Goal: Task Accomplishment & Management: Manage account settings

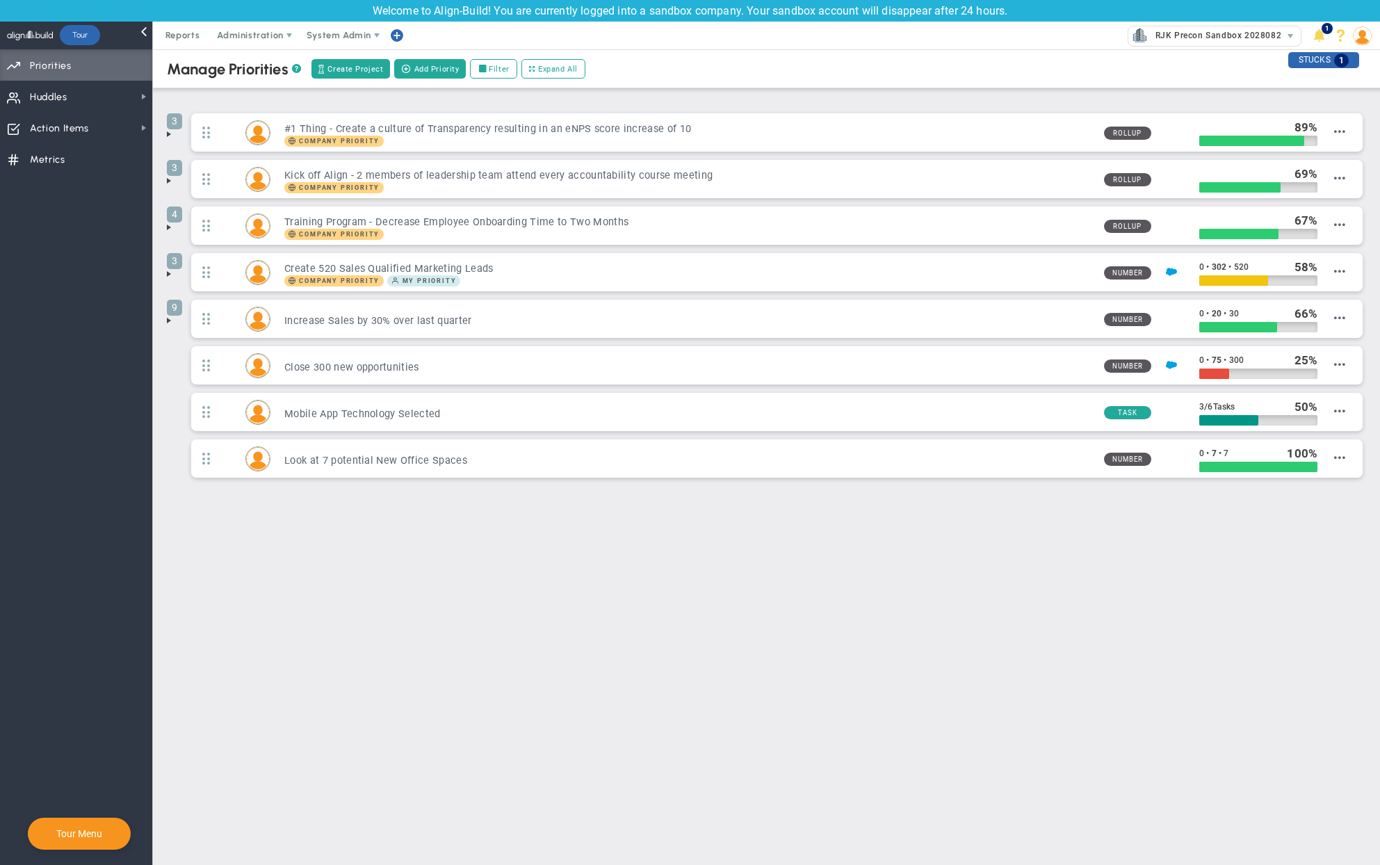
click at [519, 569] on main "Manage OKRs ? Manage Priorities ? Create Project Add Priority Update Priority V…" at bounding box center [766, 456] width 1227 height 815
click at [1195, 33] on span "RJK Precon Sandbox 20280828.1" at bounding box center [1221, 35] width 146 height 18
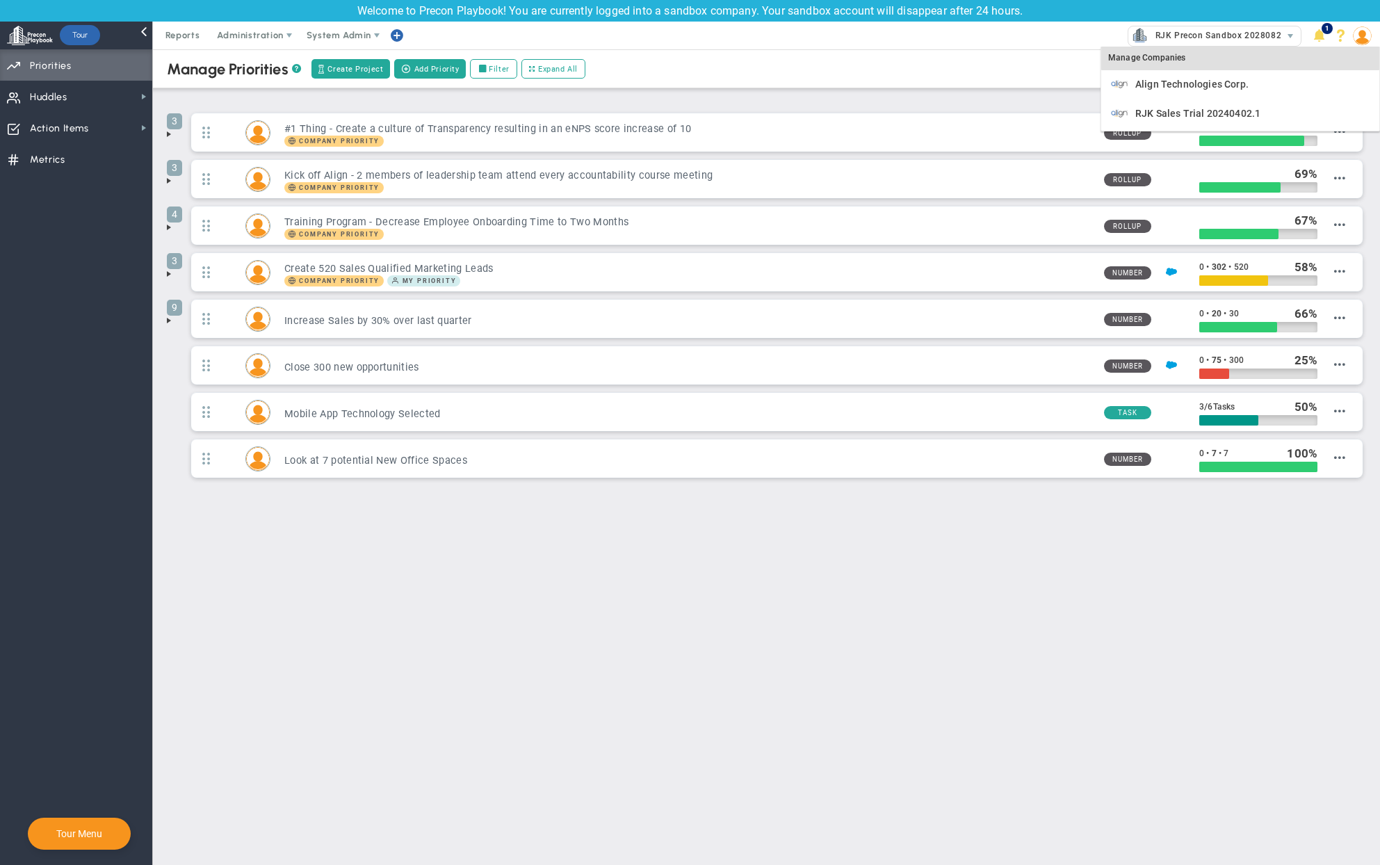
click at [1147, 52] on div "Manage Companies" at bounding box center [1240, 59] width 278 height 24
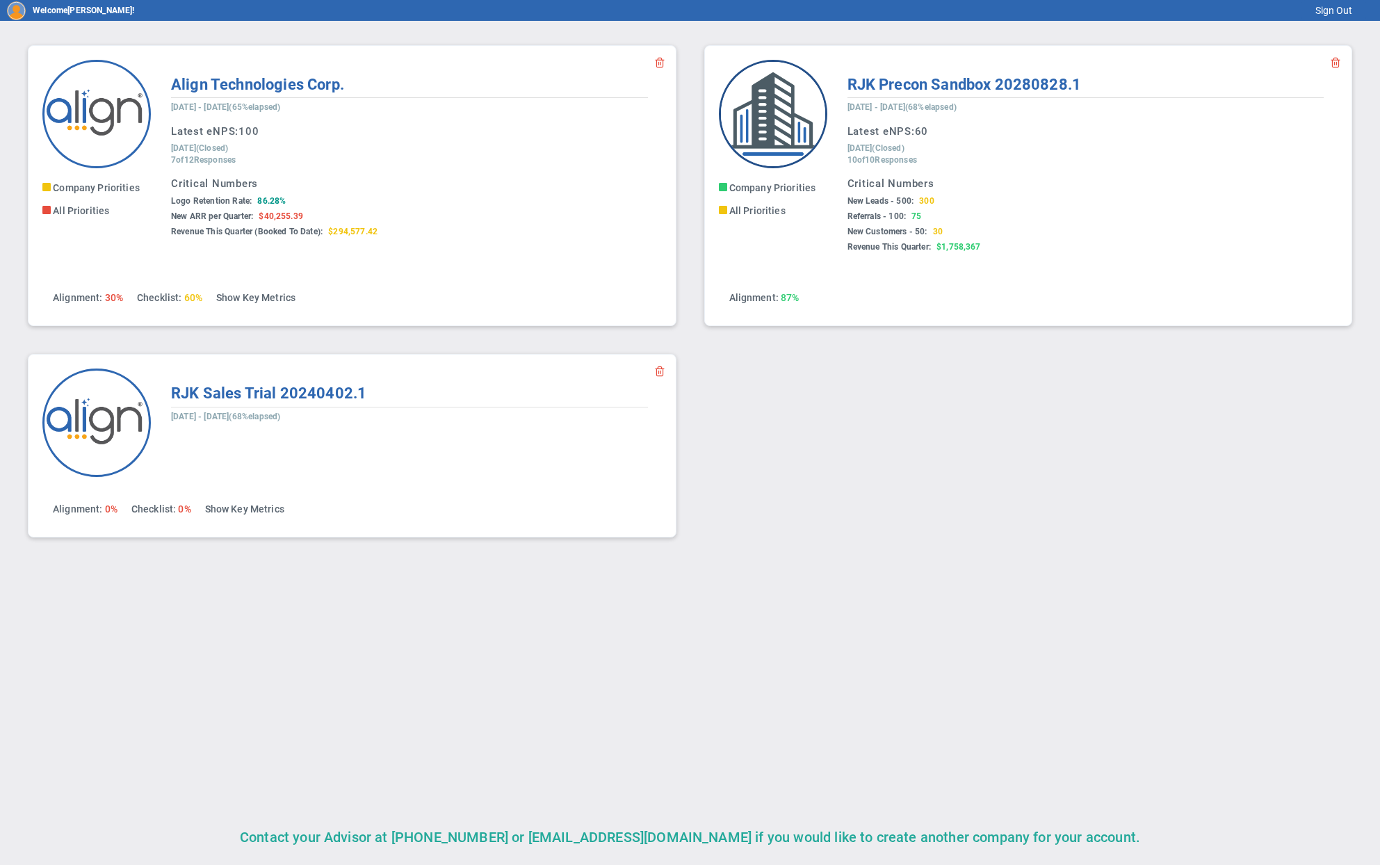
click at [801, 122] on img at bounding box center [773, 114] width 108 height 108
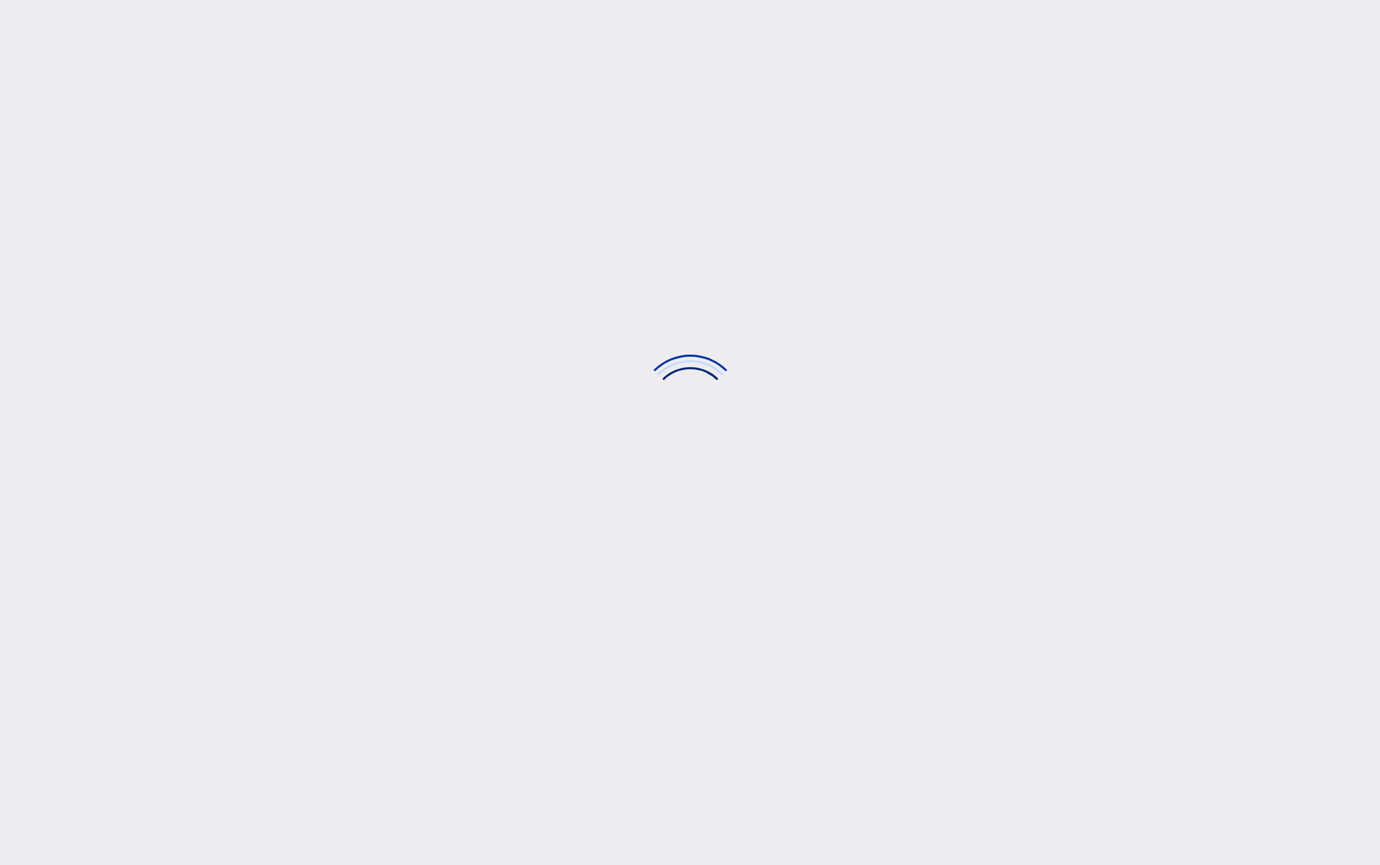
checkbox input "false"
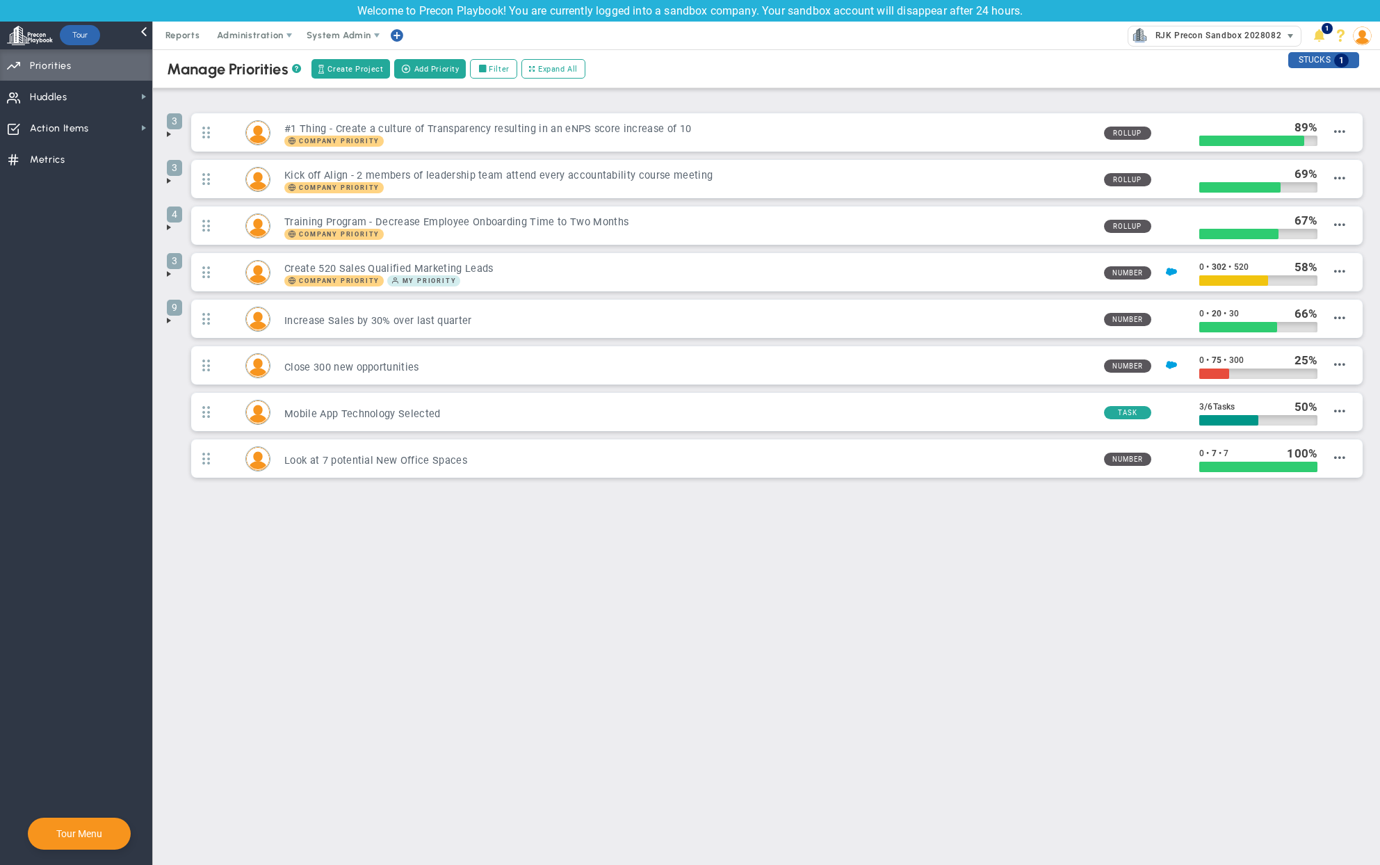
click at [1213, 33] on span "RJK Precon Sandbox 20280828.1" at bounding box center [1221, 35] width 146 height 18
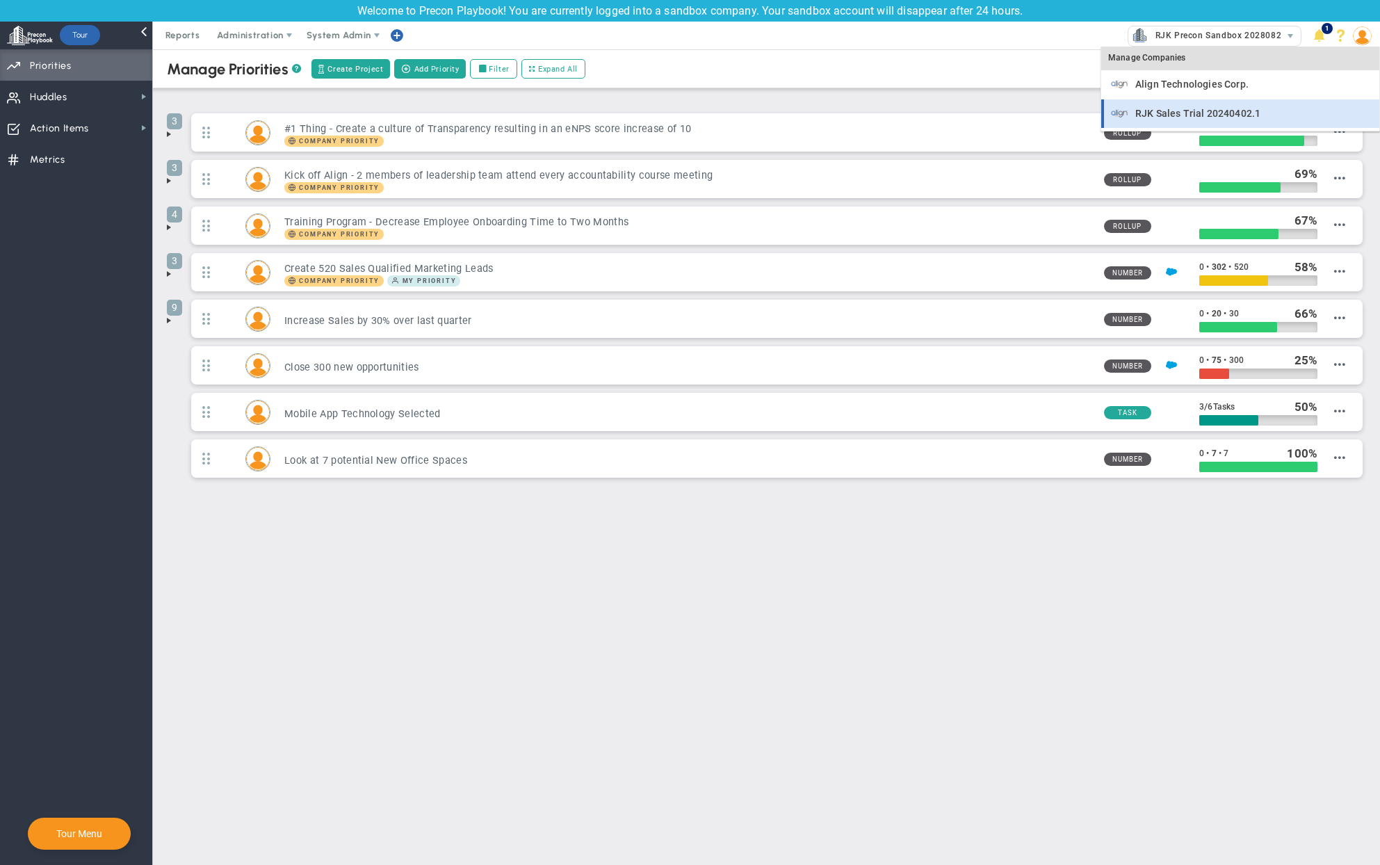
click at [1193, 115] on span "RJK Sales Trial 20240402.1" at bounding box center [1197, 113] width 125 height 10
